Goal: Task Accomplishment & Management: Complete application form

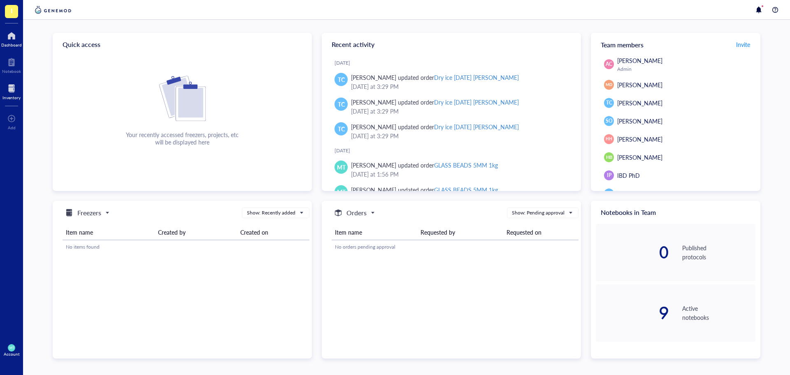
click at [13, 90] on div at bounding box center [11, 88] width 18 height 13
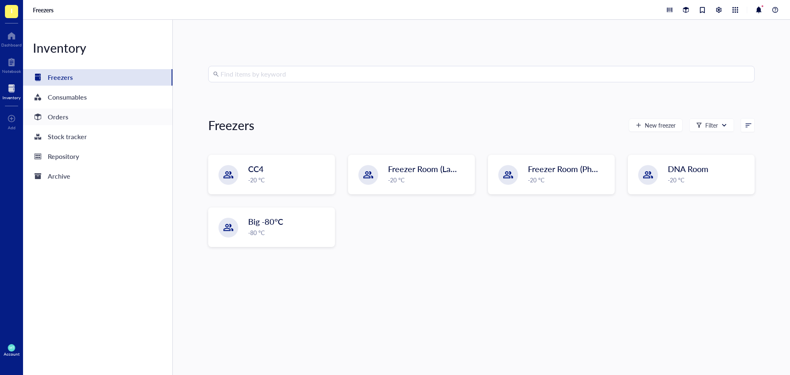
click at [93, 111] on div "Orders" at bounding box center [97, 117] width 149 height 16
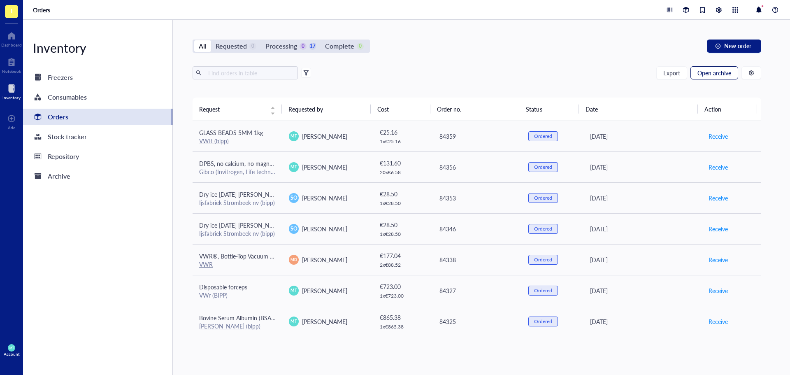
click at [726, 73] on span "Open archive" at bounding box center [714, 73] width 34 height 7
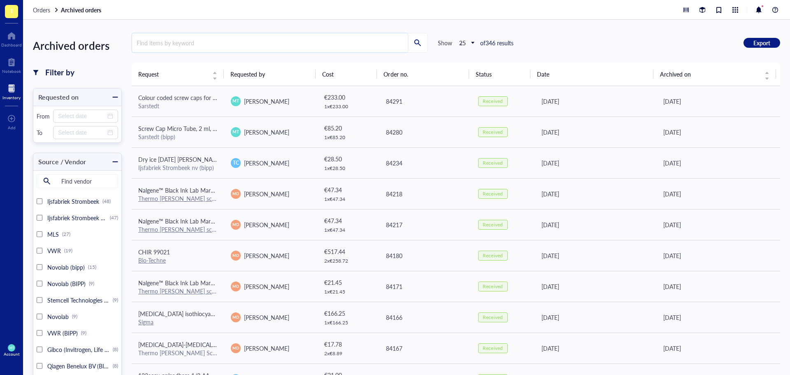
click at [222, 37] on input "search" at bounding box center [270, 42] width 276 height 19
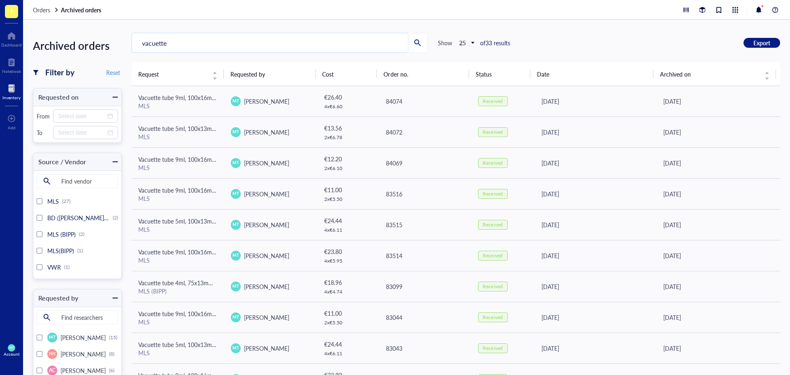
type input "vacuette"
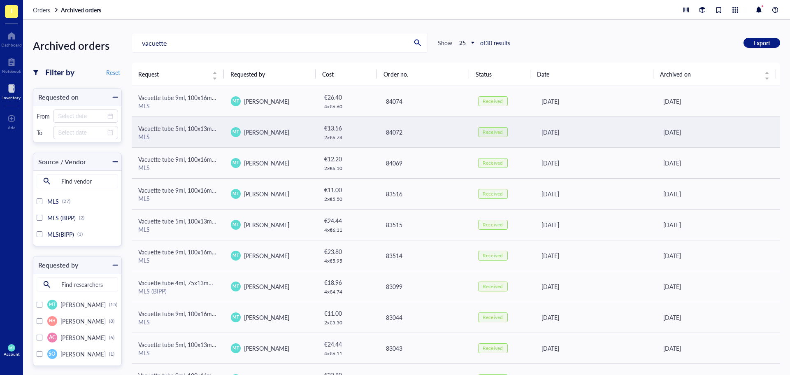
click at [286, 125] on td "MT [PERSON_NAME]" at bounding box center [270, 131] width 93 height 31
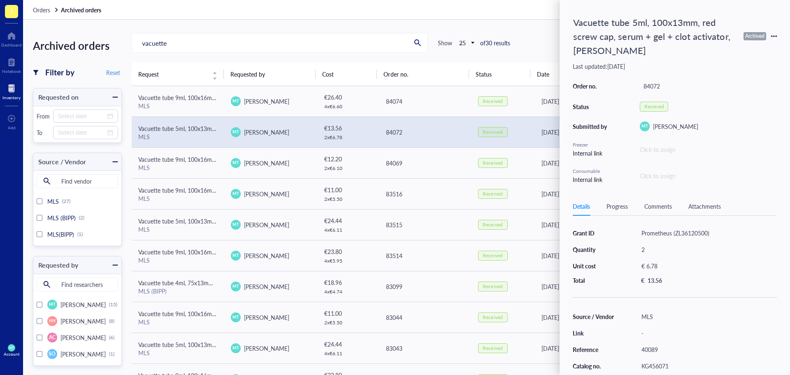
click at [771, 37] on icon at bounding box center [774, 36] width 6 height 6
click at [731, 47] on span "Request again" at bounding box center [745, 48] width 52 height 9
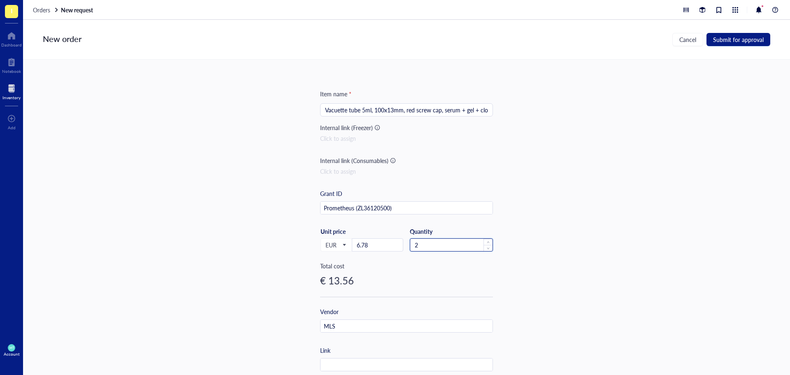
click at [446, 246] on input "2" at bounding box center [451, 245] width 82 height 12
type input "1"
click at [724, 39] on span "Submit for approval" at bounding box center [738, 39] width 51 height 7
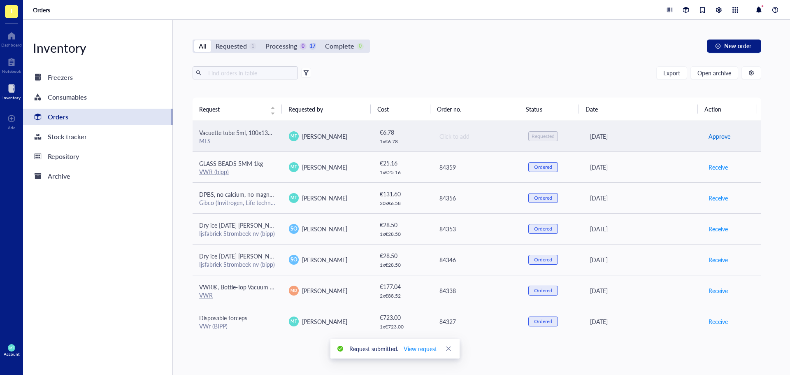
click at [714, 137] on span "Approve" at bounding box center [719, 136] width 22 height 9
click at [717, 135] on span "Place order" at bounding box center [722, 136] width 28 height 9
click at [446, 136] on div "Click to add" at bounding box center [477, 136] width 76 height 9
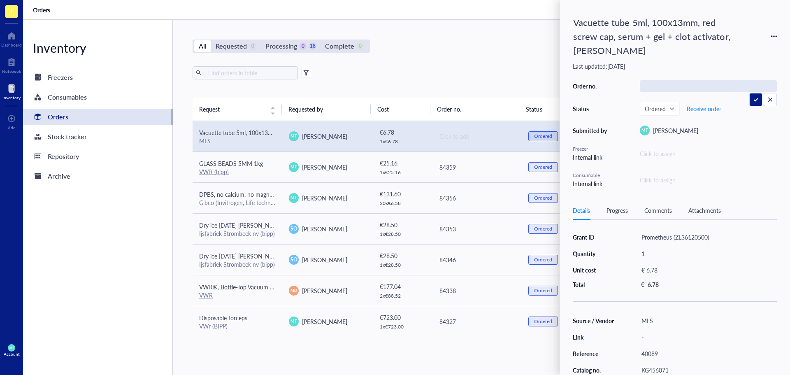
type input "84374"
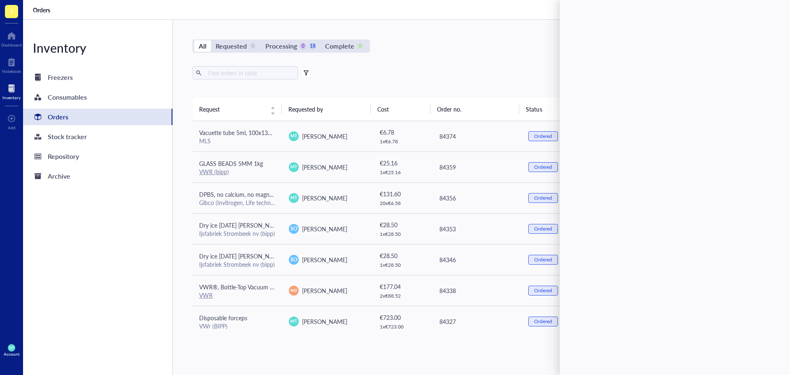
click at [481, 45] on div "All Requested 0 Processing 0 18 Complete 0 New order" at bounding box center [477, 45] width 568 height 13
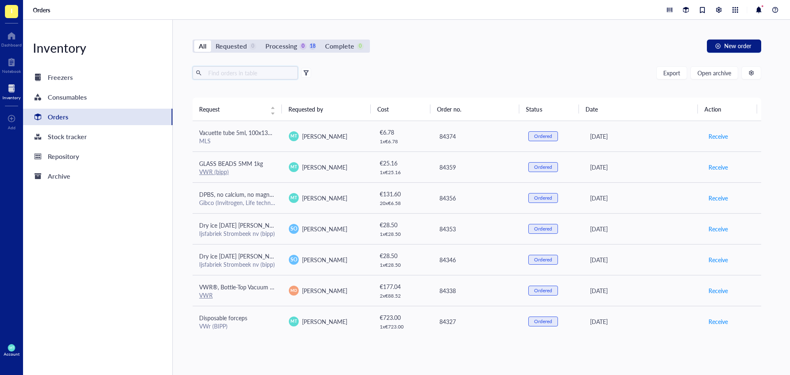
click at [266, 74] on input "text" at bounding box center [250, 73] width 90 height 12
click at [713, 74] on span "Open archive" at bounding box center [714, 73] width 34 height 7
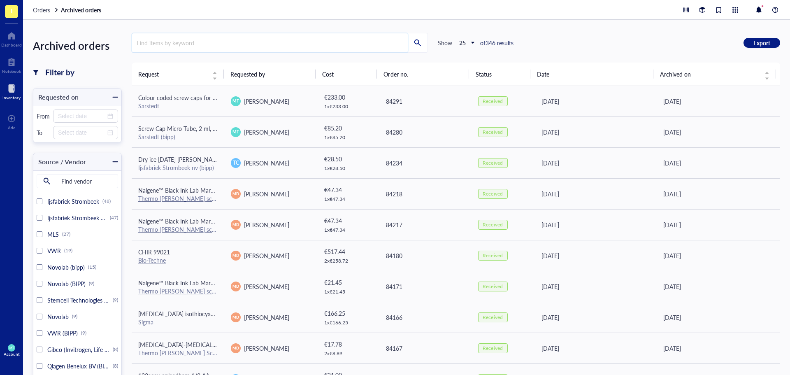
click at [214, 41] on input "search" at bounding box center [270, 42] width 276 height 19
type input "pax"
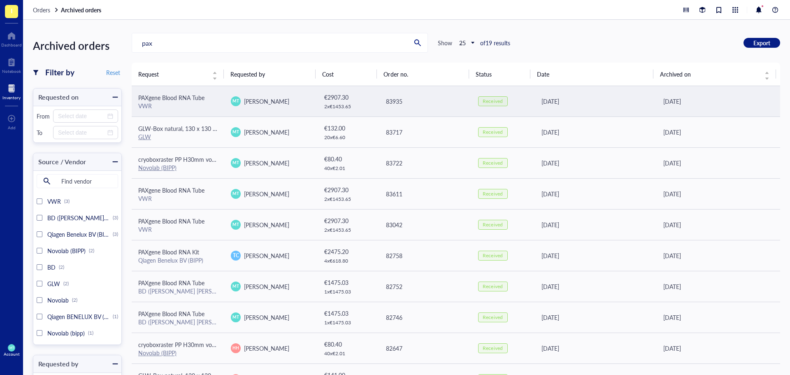
click at [188, 100] on span "PAXgene Blood RNA Tube" at bounding box center [171, 97] width 66 height 8
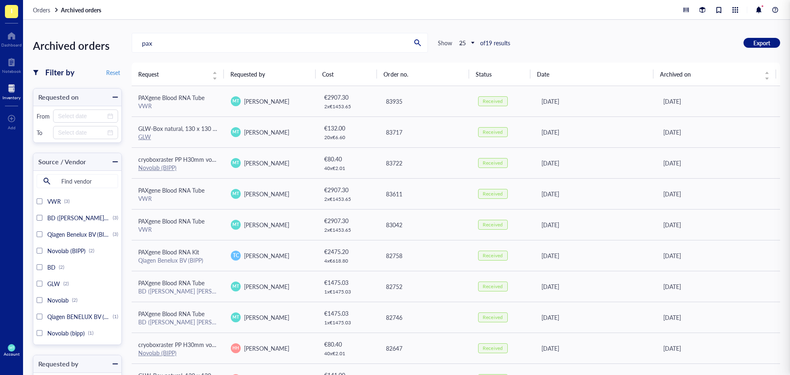
click at [529, 39] on div "pax Show 25 of 19 results Export" at bounding box center [456, 43] width 648 height 20
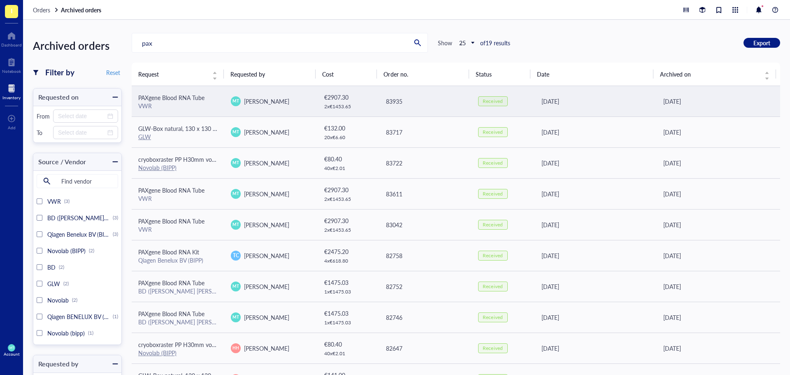
click at [433, 97] on div "83935" at bounding box center [425, 101] width 79 height 9
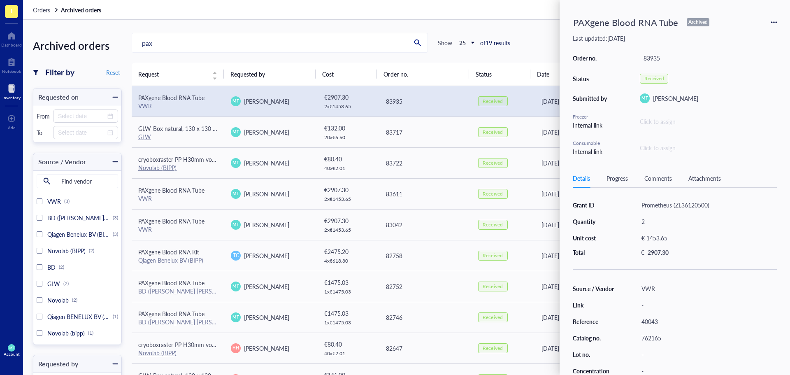
click at [771, 22] on icon at bounding box center [772, 22] width 2 height 2
click at [734, 34] on span "Request again" at bounding box center [745, 34] width 52 height 9
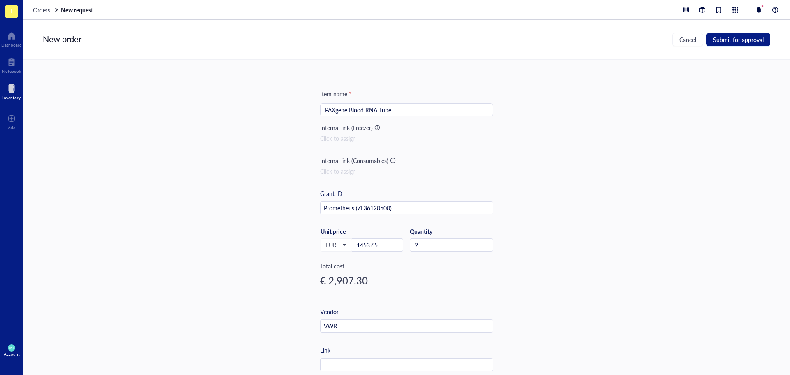
scroll to position [173, 0]
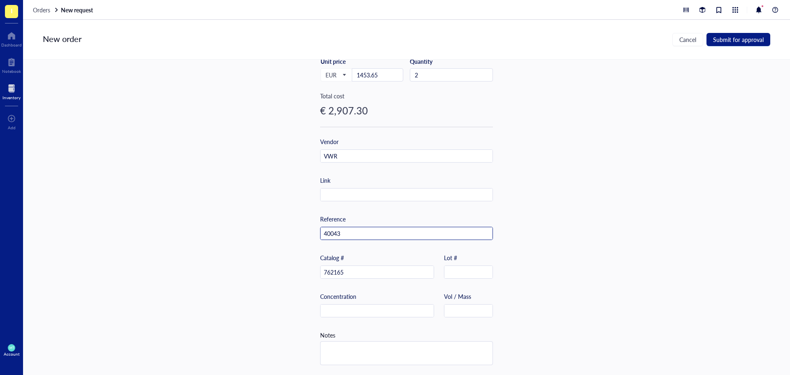
drag, startPoint x: 351, startPoint y: 227, endPoint x: 283, endPoint y: 216, distance: 69.1
click at [284, 216] on div "Item name * PAXgene Blood RNA Tube Internal link (Freezer) Click to assign Inte…" at bounding box center [406, 217] width 767 height 315
click at [279, 111] on div "Item name * PAXgene Blood RNA Tube Internal link (Freezer) Click to assign Inte…" at bounding box center [406, 217] width 767 height 315
click at [744, 36] on span "Submit for approval" at bounding box center [738, 39] width 51 height 7
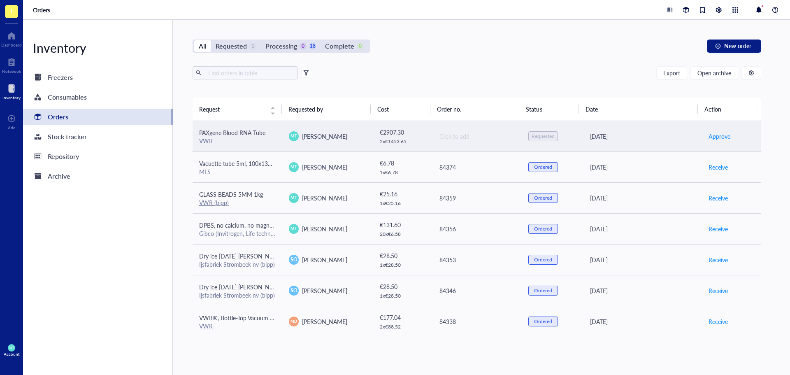
click at [463, 143] on td "Click to add" at bounding box center [477, 136] width 90 height 31
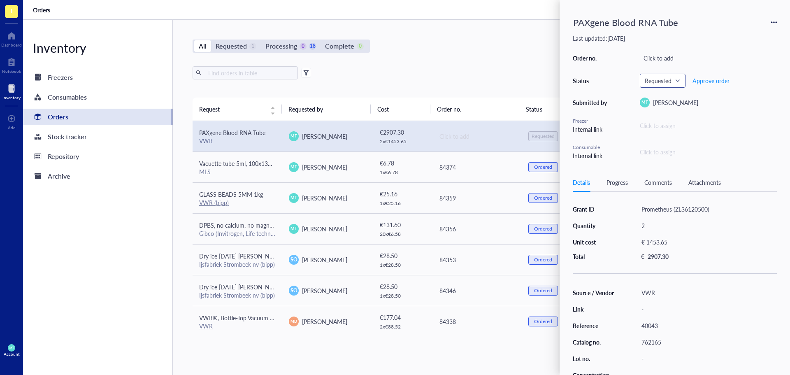
click at [679, 79] on span at bounding box center [663, 80] width 36 height 12
click at [665, 148] on div "Ordered" at bounding box center [664, 148] width 21 height 9
click at [652, 59] on div "Click to add" at bounding box center [708, 58] width 137 height 12
click at [657, 58] on div "Click to add" at bounding box center [708, 58] width 137 height 12
type input "84375"
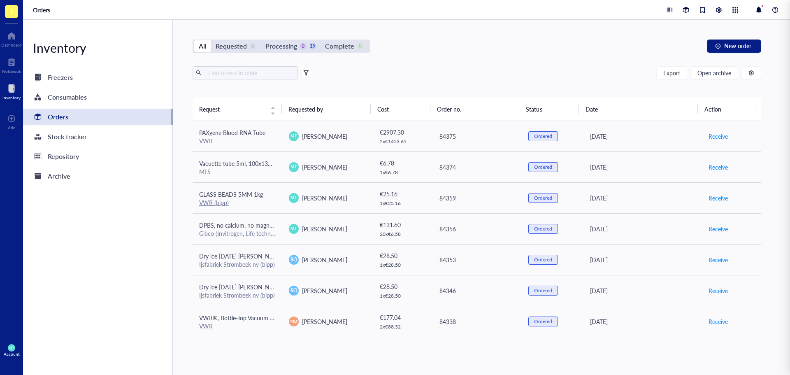
click at [508, 56] on div "All Requested 0 Processing 0 19 Complete 0 New order Export Open archive Reques…" at bounding box center [477, 197] width 608 height 355
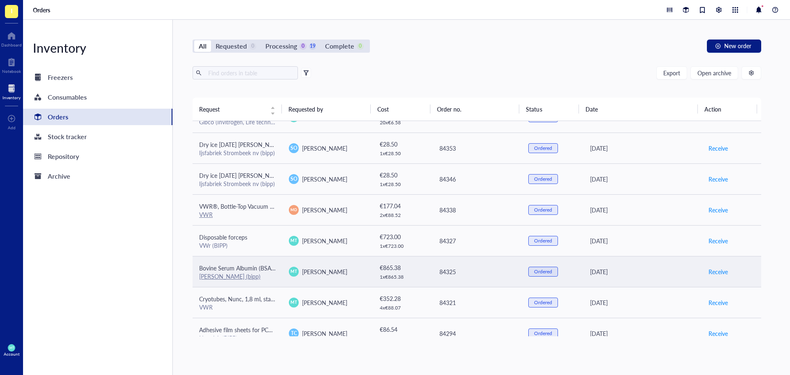
scroll to position [123, 0]
